Goal: Task Accomplishment & Management: Manage account settings

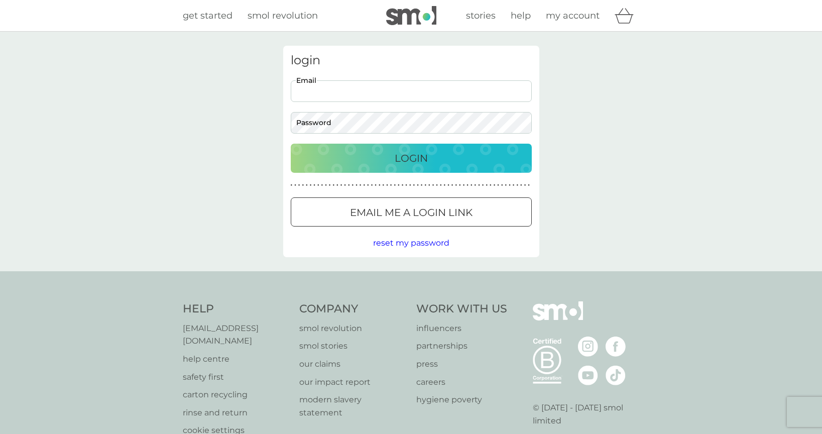
type input "[EMAIL_ADDRESS][DOMAIN_NAME]"
click at [402, 157] on p "Login" at bounding box center [411, 158] width 33 height 16
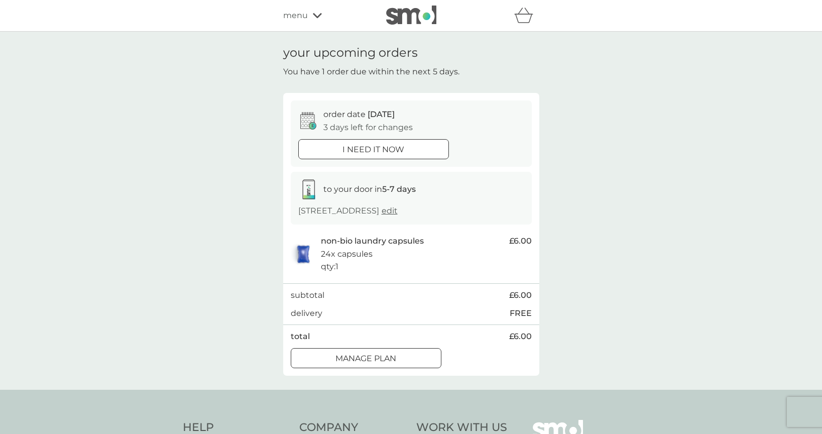
click at [373, 364] on div at bounding box center [366, 358] width 36 height 11
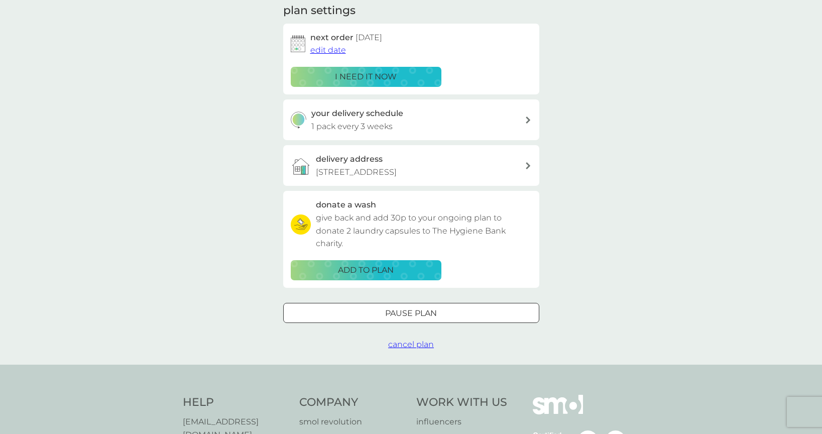
scroll to position [148, 0]
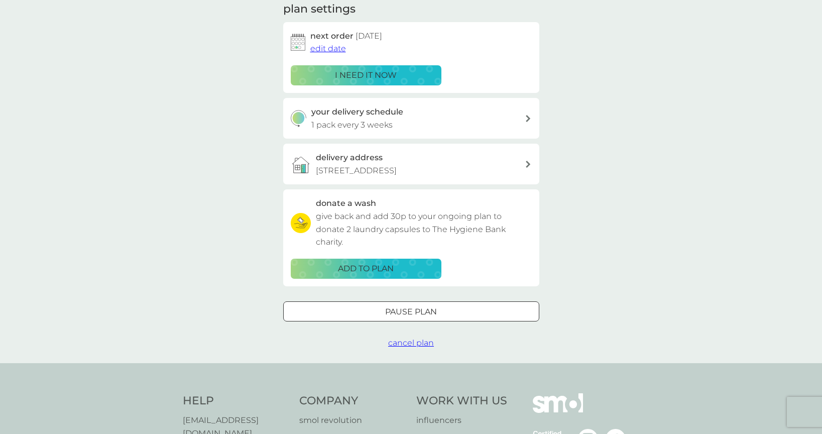
click at [430, 318] on p "Pause plan" at bounding box center [411, 311] width 52 height 13
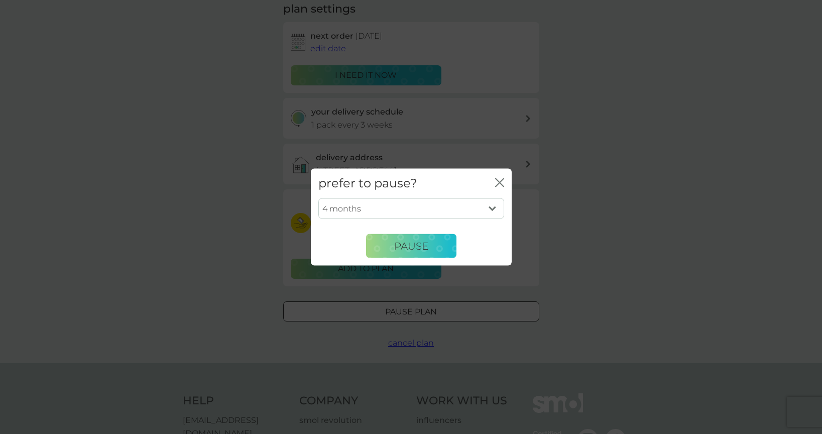
select select "6"
click at [416, 250] on span "Pause" at bounding box center [411, 246] width 34 height 12
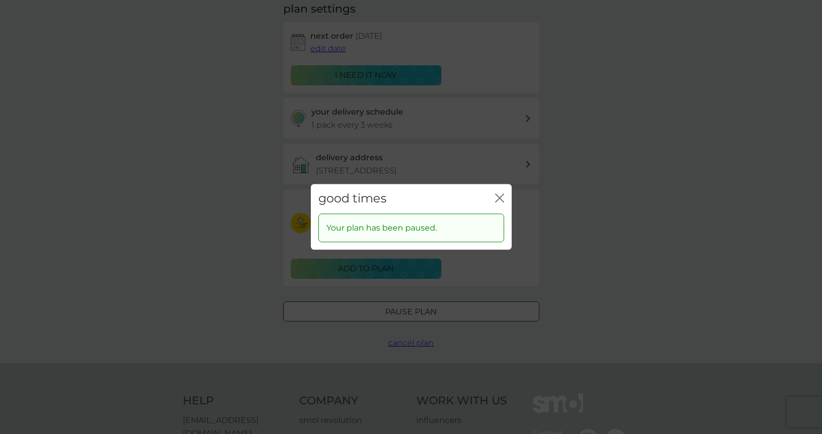
click at [500, 198] on icon "close" at bounding box center [502, 198] width 4 height 8
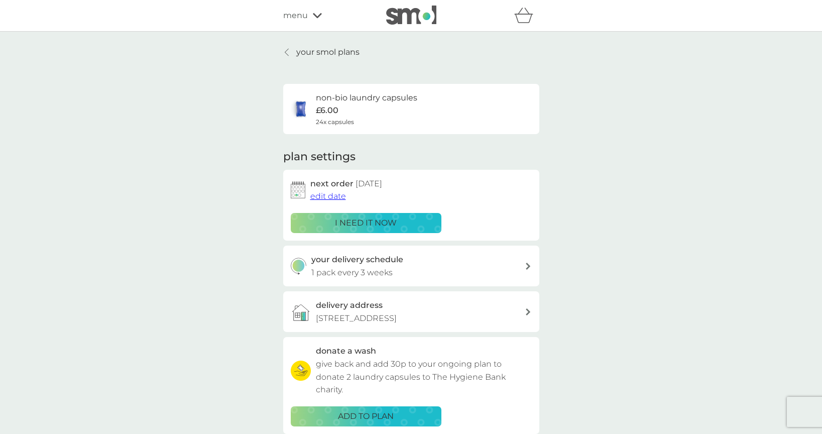
scroll to position [0, 0]
click at [313, 18] on icon at bounding box center [317, 16] width 9 height 6
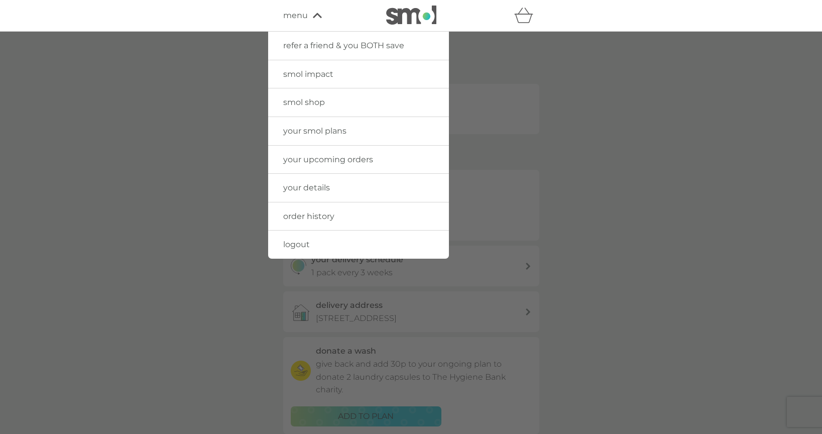
click at [307, 242] on span "logout" at bounding box center [296, 245] width 27 height 10
